Goal: Task Accomplishment & Management: Complete application form

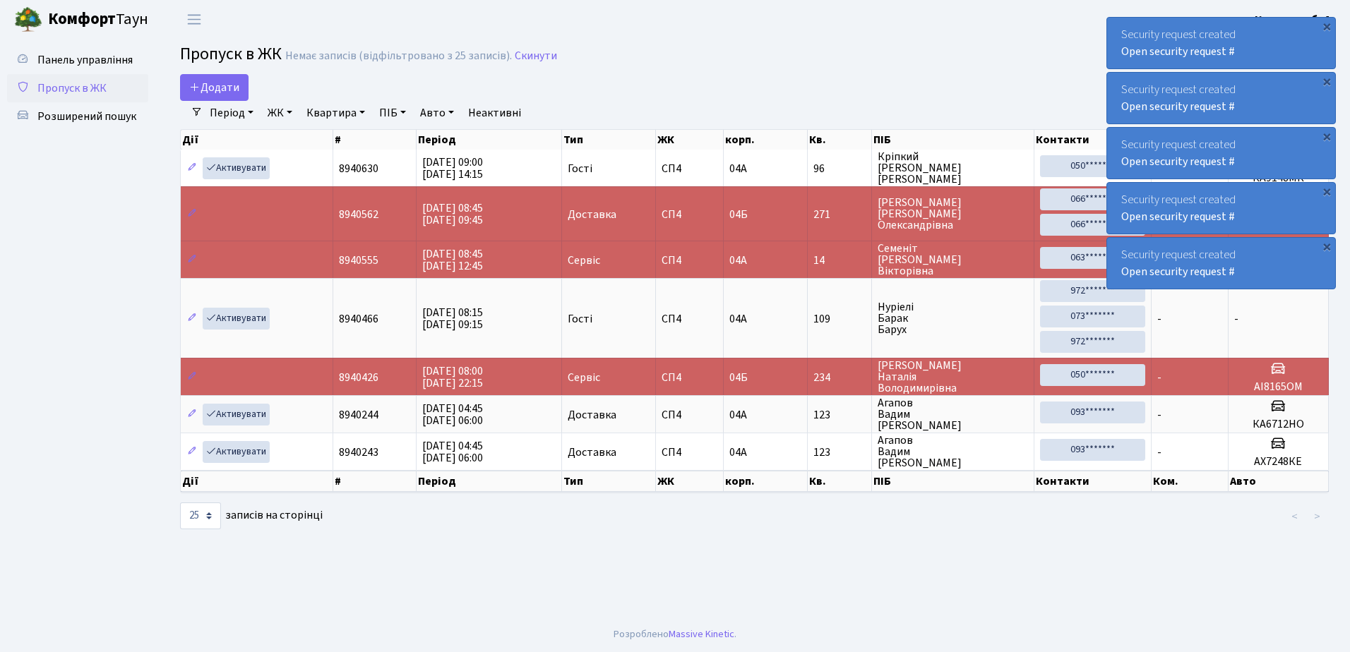
select select "25"
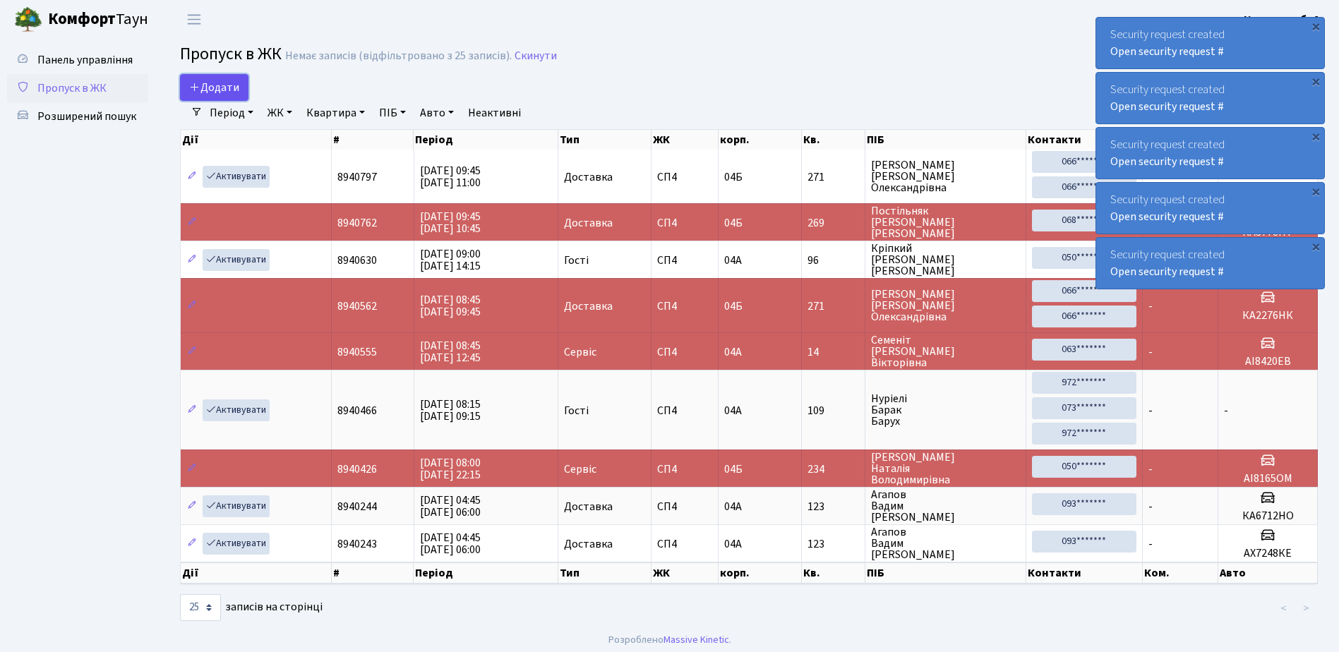
click at [220, 91] on span "Додати" at bounding box center [214, 88] width 50 height 16
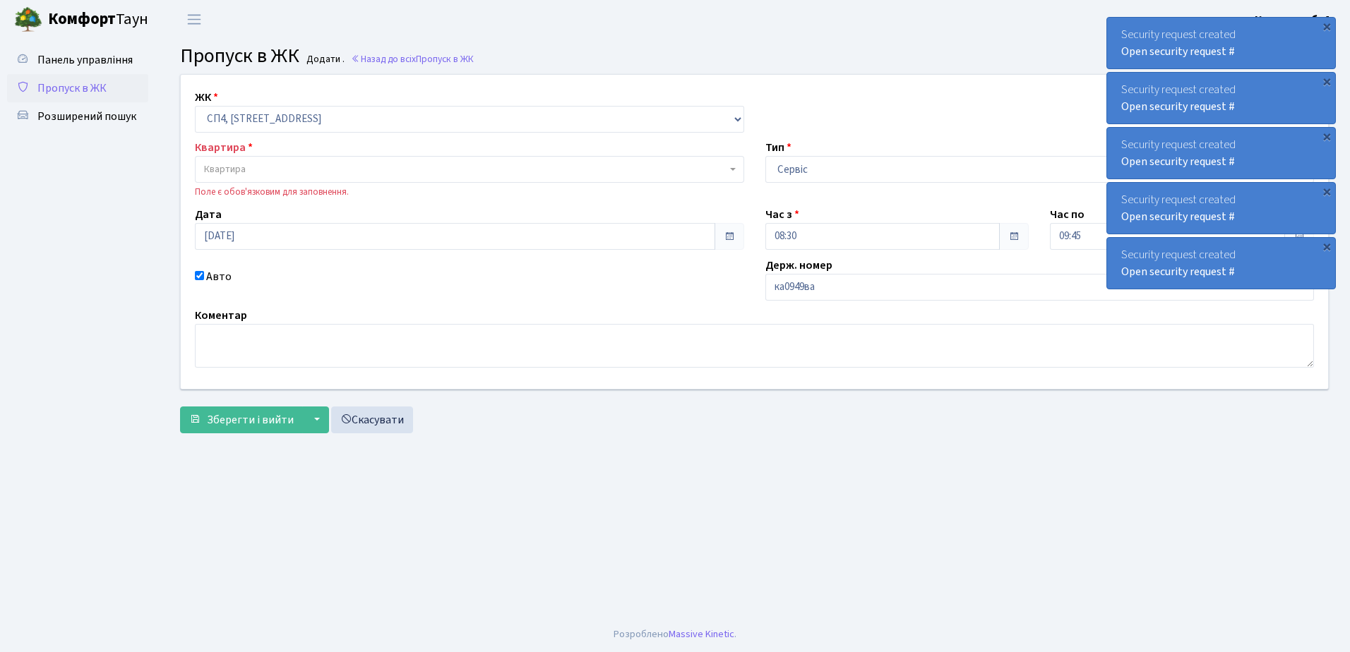
click at [217, 166] on span "Квартира" at bounding box center [225, 169] width 42 height 14
click at [237, 190] on input "search" at bounding box center [469, 196] width 542 height 22
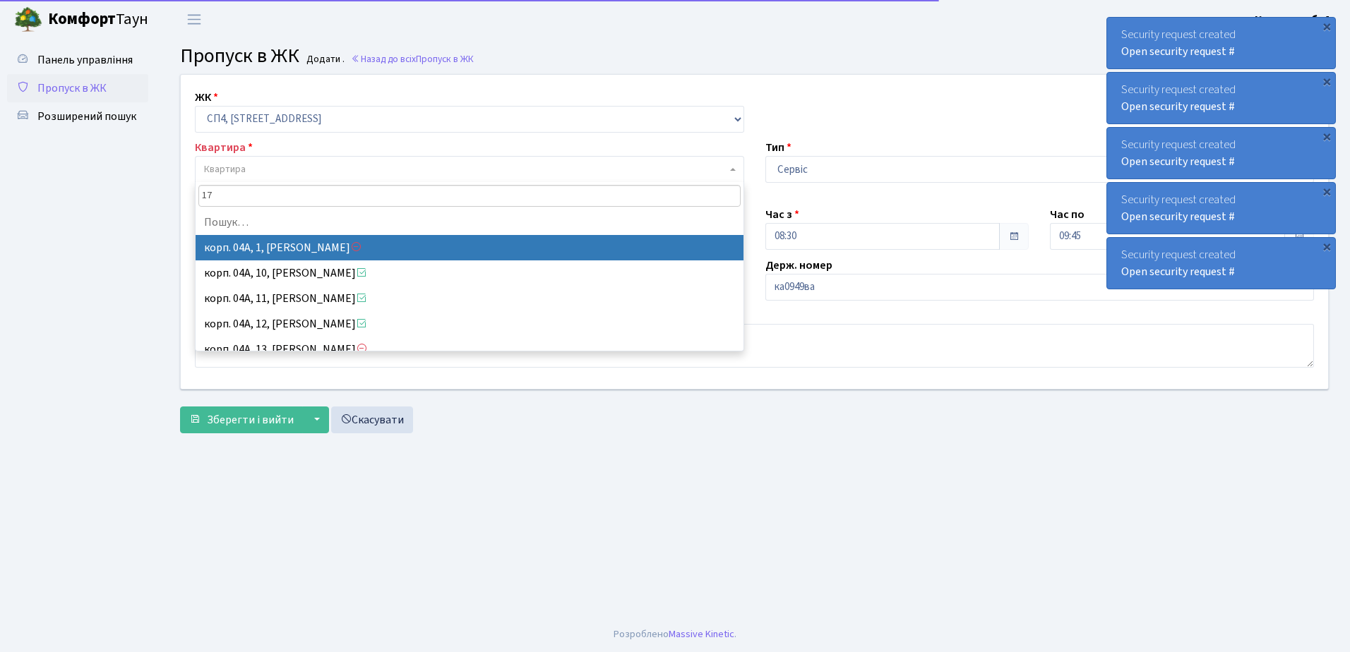
type input "179"
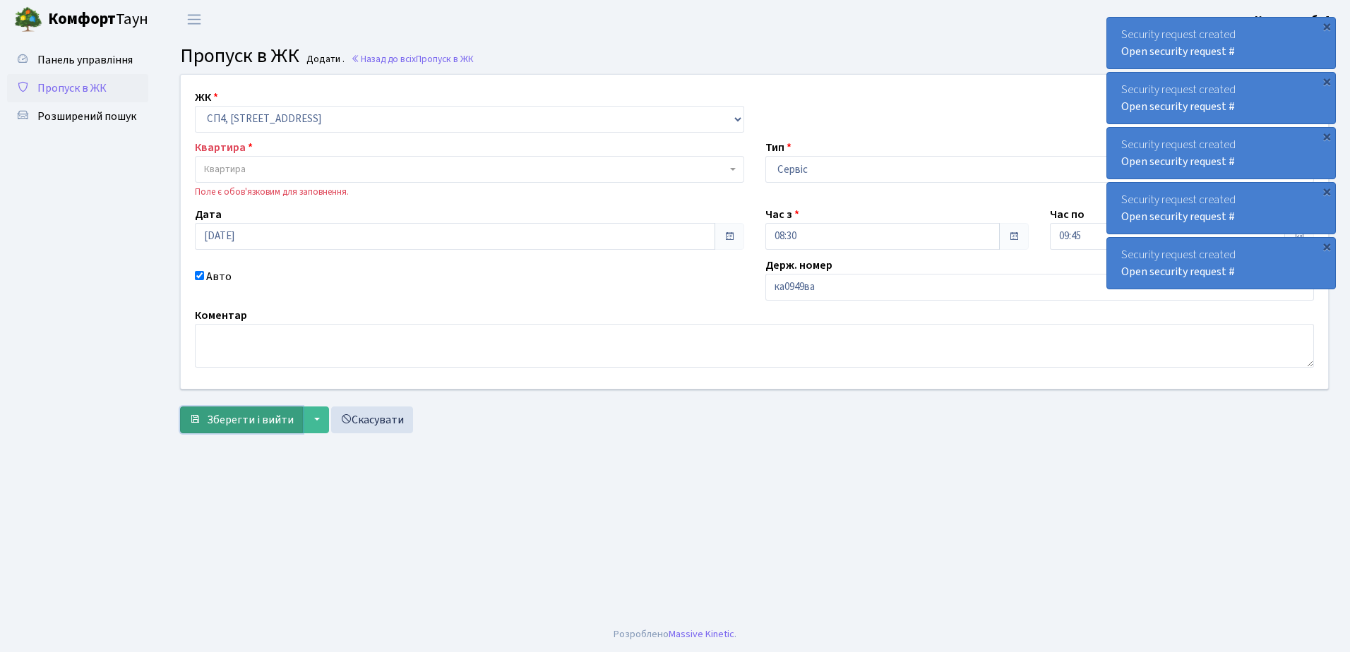
click at [256, 418] on span "Зберегти і вийти" at bounding box center [250, 420] width 87 height 16
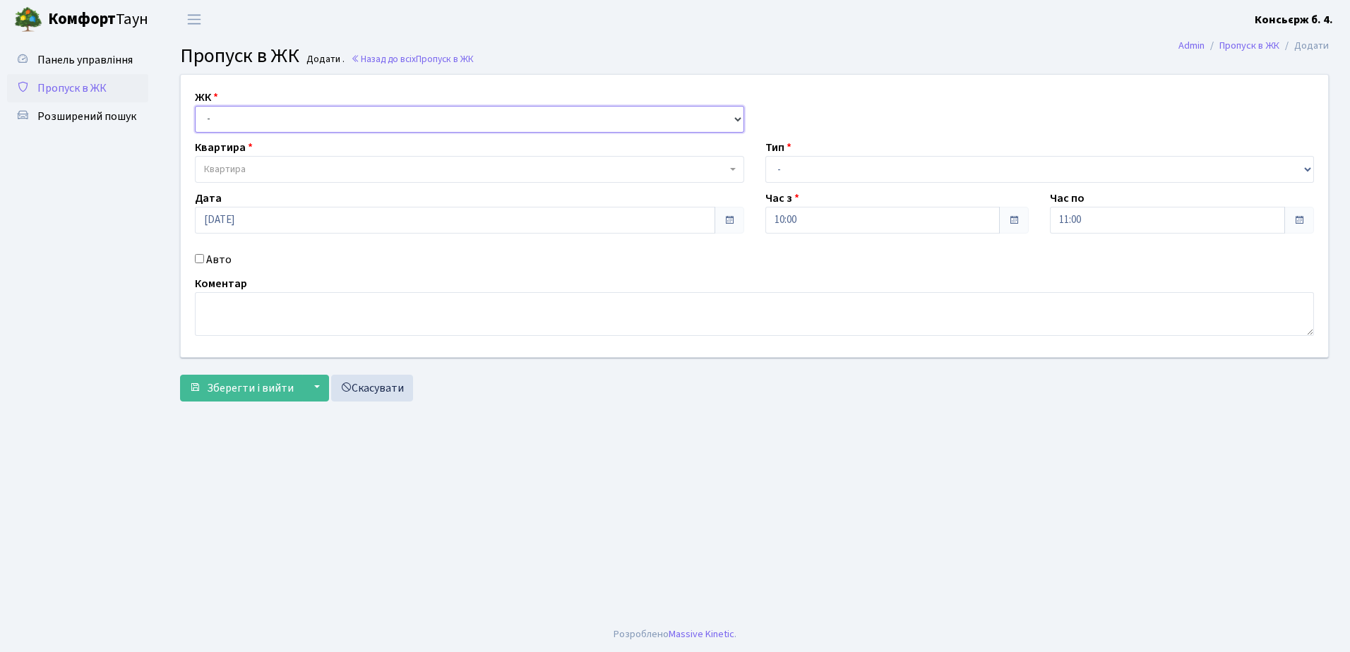
click at [208, 115] on select "- СП4, Столичне шосе, 5" at bounding box center [469, 119] width 549 height 27
select select "325"
click at [195, 106] on select "- СП4, Столичне шосе, 5" at bounding box center [469, 119] width 549 height 27
select select
click at [236, 161] on span "Квартира" at bounding box center [469, 169] width 549 height 27
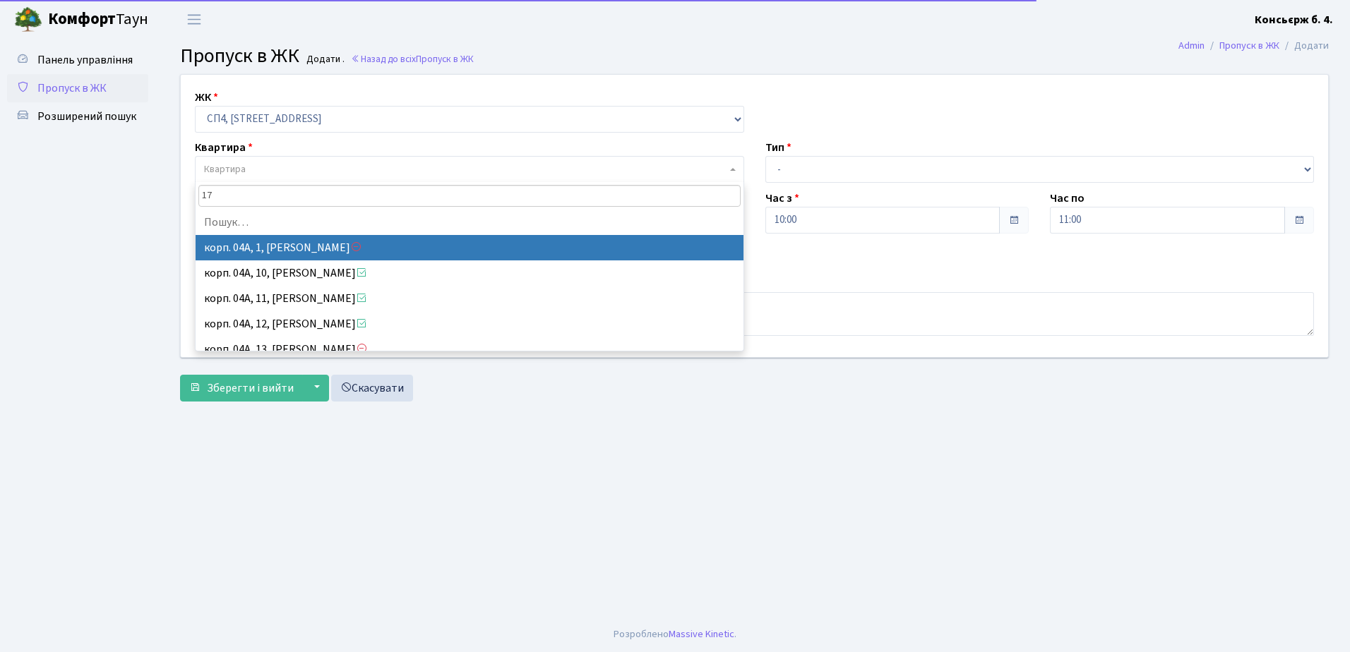
type input "179"
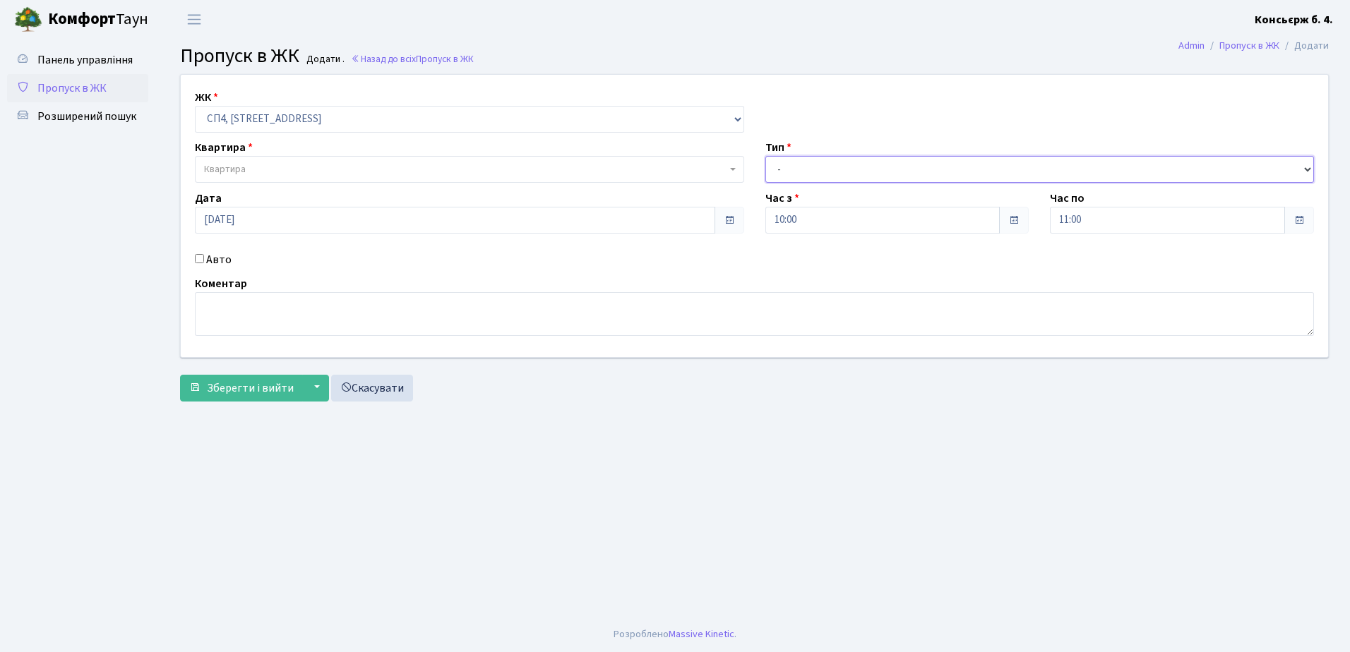
click at [832, 171] on select "- Доставка Таксі Гості Сервіс" at bounding box center [1039, 169] width 549 height 27
select select "1"
click at [765, 156] on select "- Доставка Таксі Гості Сервіс" at bounding box center [1039, 169] width 549 height 27
click at [201, 258] on input "Авто" at bounding box center [199, 258] width 9 height 9
checkbox input "true"
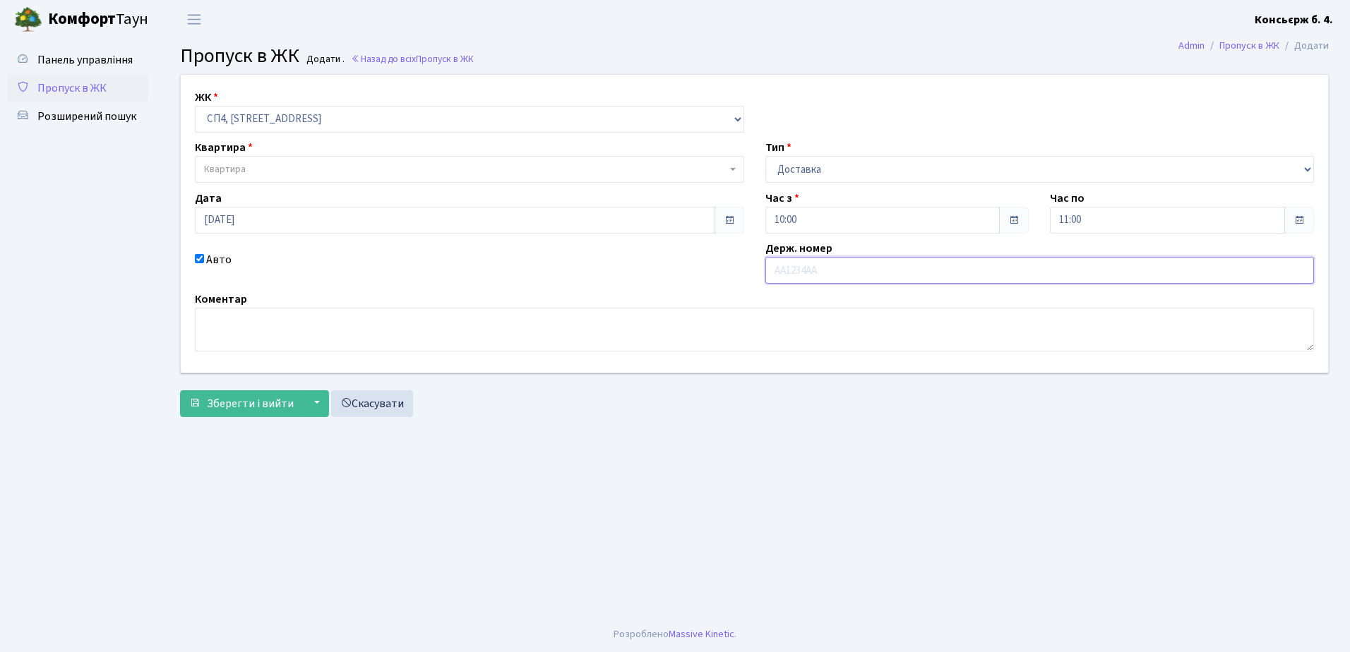
click at [775, 273] on input "text" at bounding box center [1039, 270] width 549 height 27
type input "ка0949ва"
click at [274, 405] on span "Зберегти і вийти" at bounding box center [250, 404] width 87 height 16
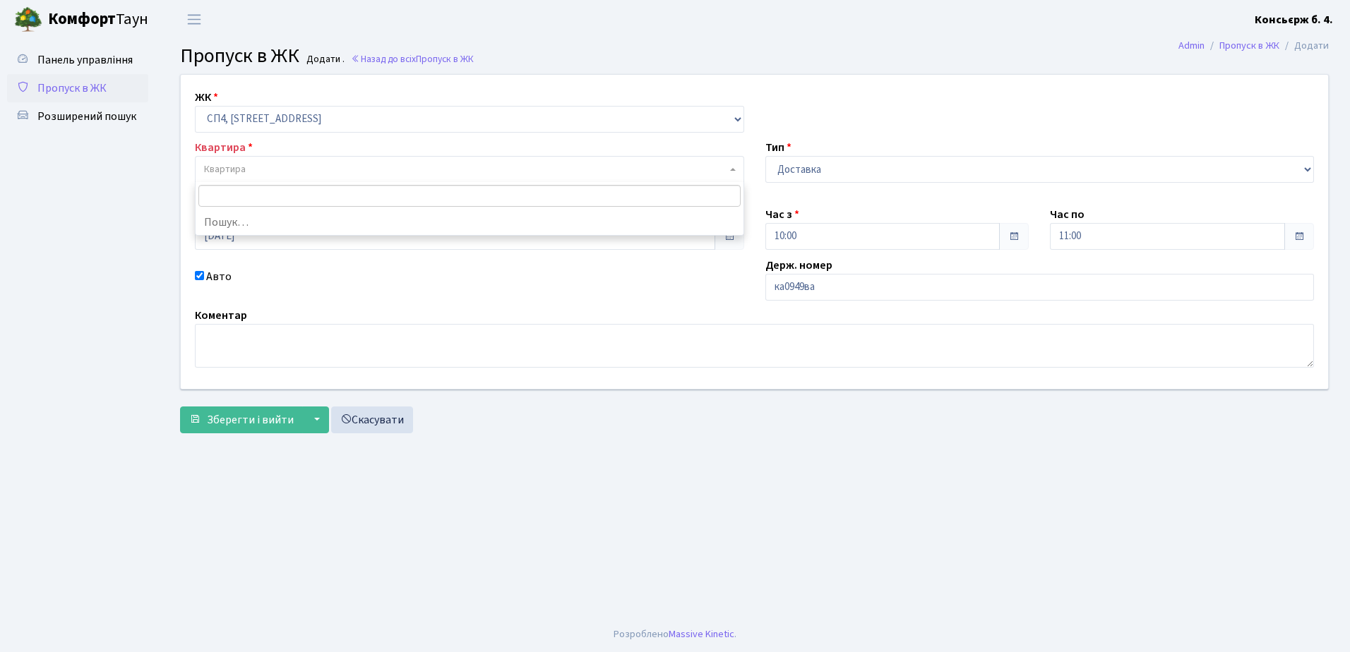
click at [232, 164] on span "Квартира" at bounding box center [225, 169] width 42 height 14
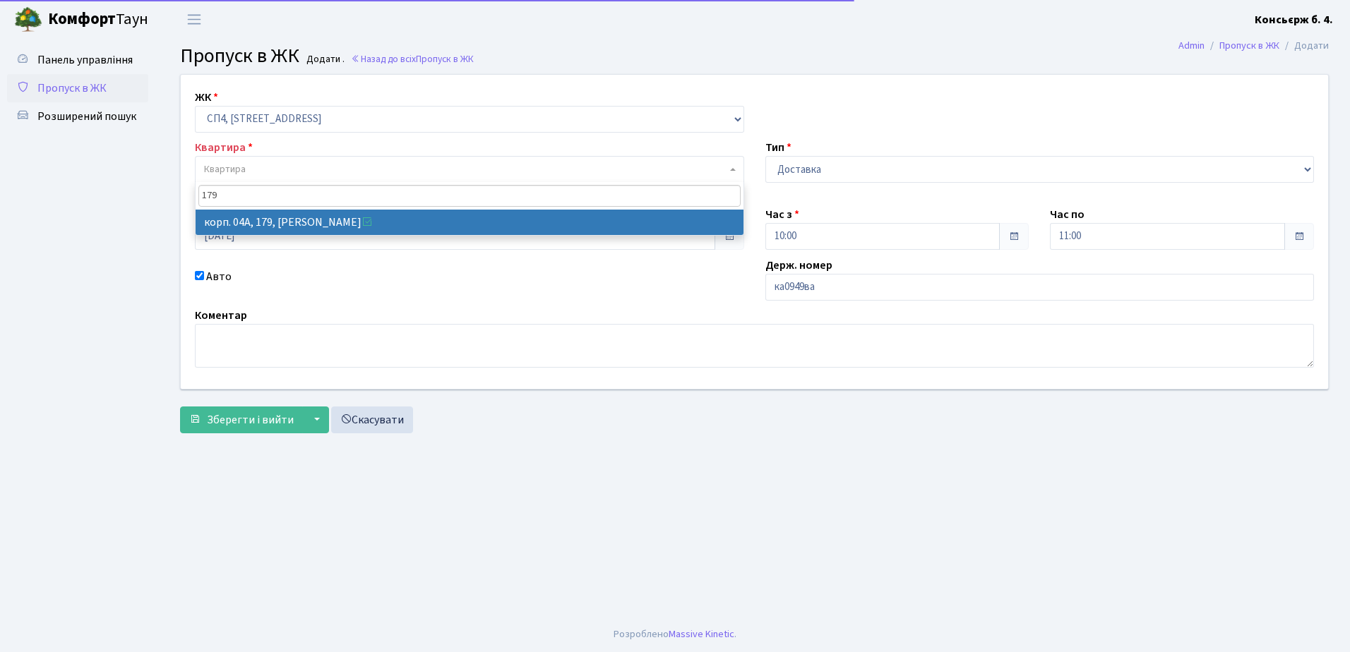
type input "179"
select select "21207"
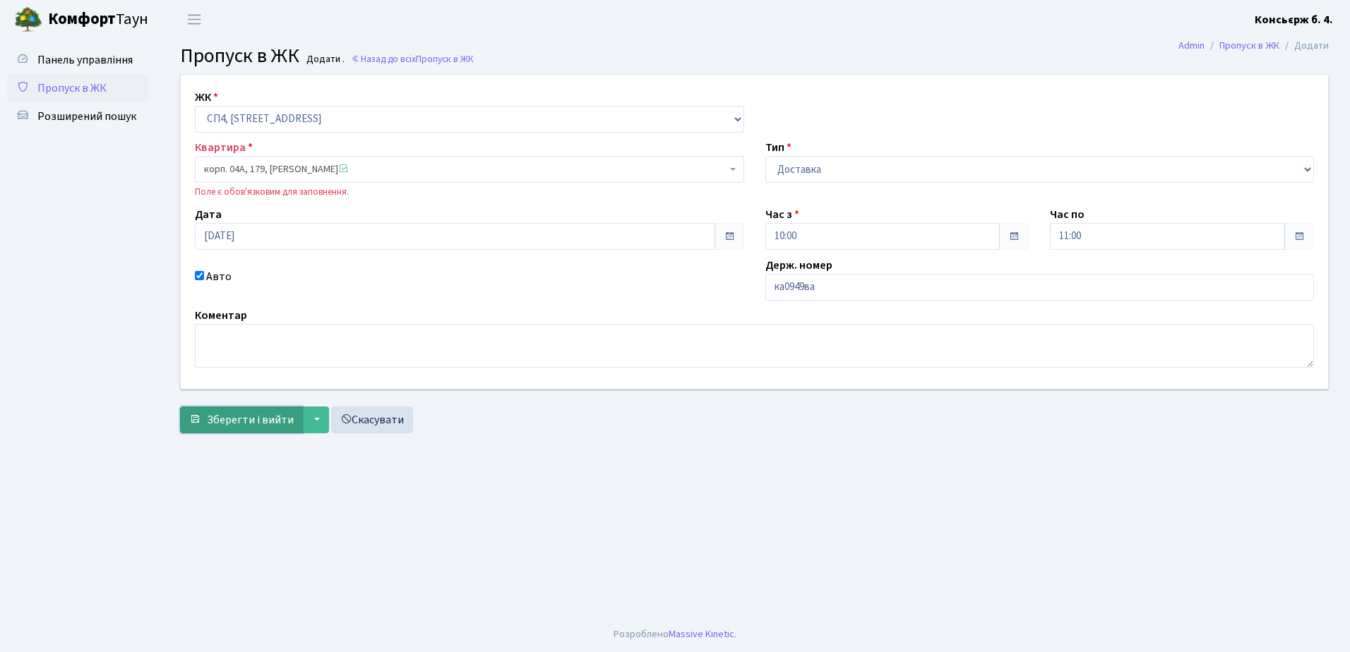
click at [244, 419] on span "Зберегти і вийти" at bounding box center [250, 420] width 87 height 16
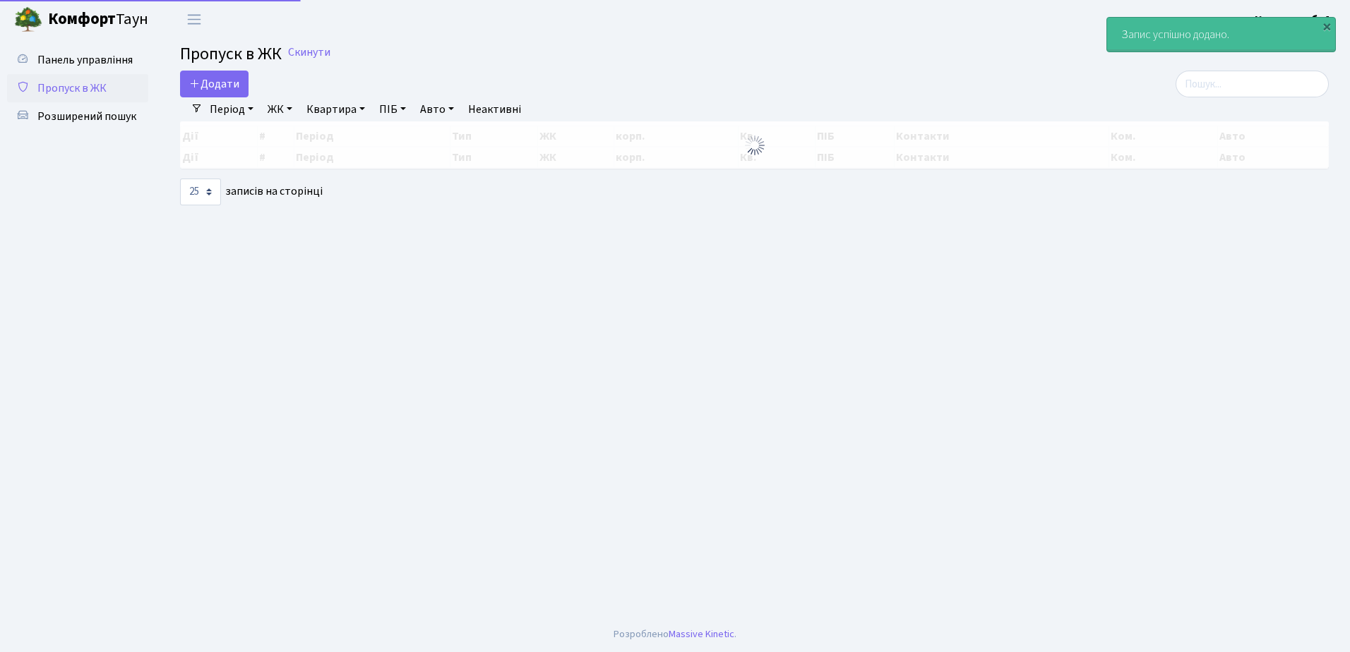
select select "25"
